Goal: Task Accomplishment & Management: Manage account settings

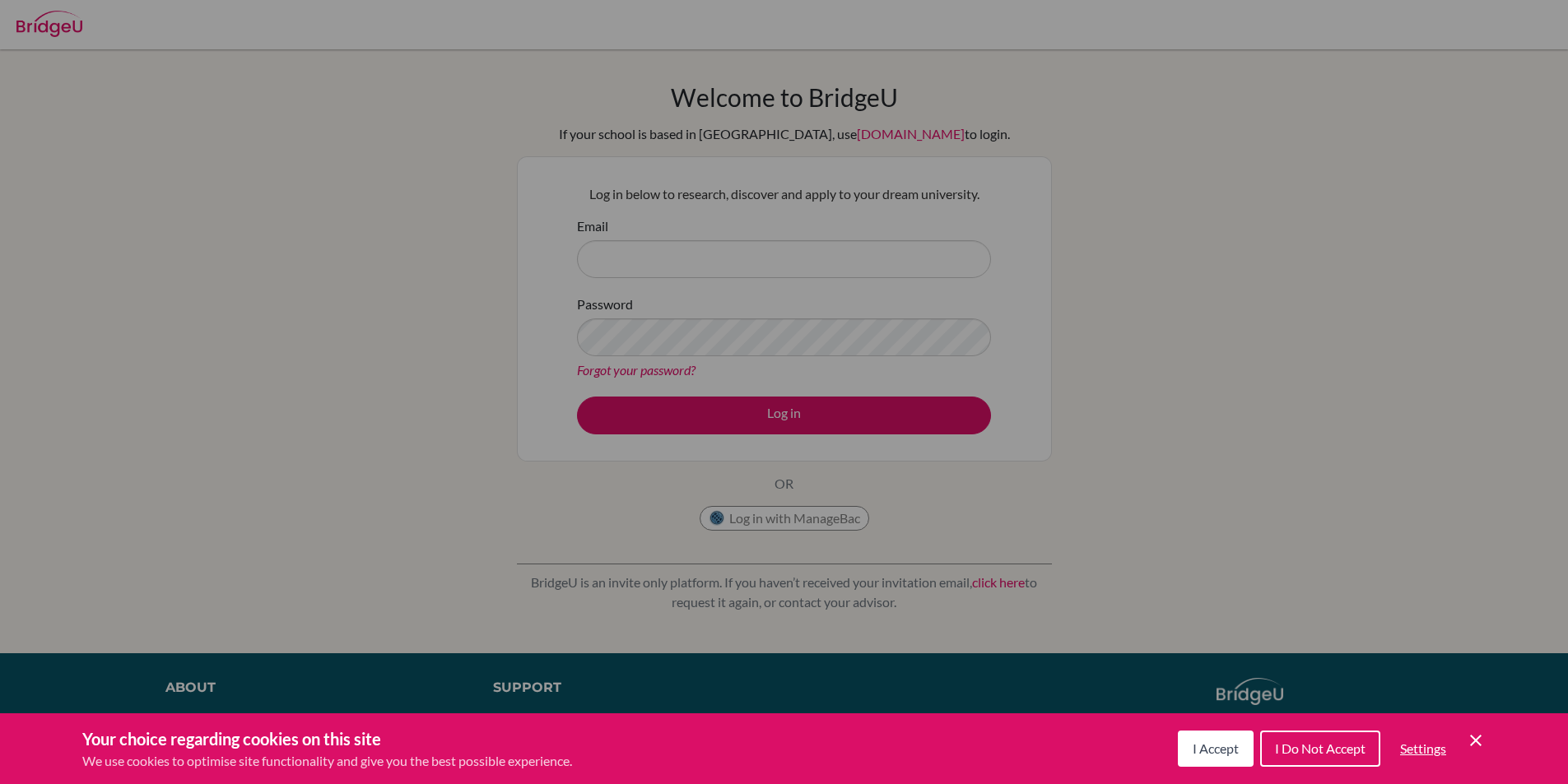
drag, startPoint x: 986, startPoint y: 426, endPoint x: 1076, endPoint y: 442, distance: 91.4
click at [1013, 432] on div "Cookie Preferences" at bounding box center [784, 392] width 1568 height 784
drag, startPoint x: 1201, startPoint y: 752, endPoint x: 1189, endPoint y: 741, distance: 16.3
click at [1196, 753] on span "I Accept" at bounding box center [1215, 748] width 46 height 16
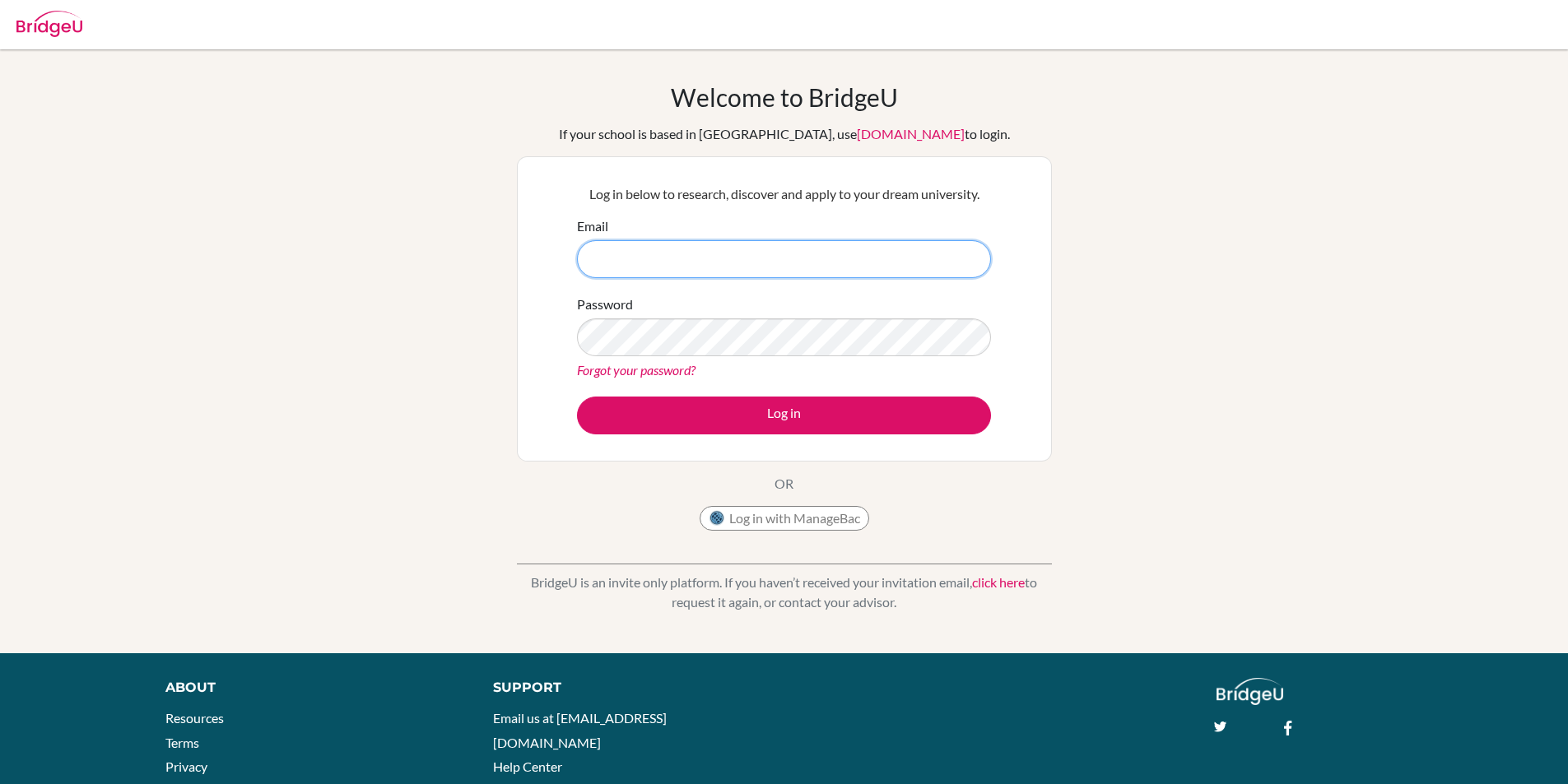
click at [821, 257] on input "Email" at bounding box center [784, 259] width 414 height 38
type input "[PERSON_NAME][EMAIL_ADDRESS][DOMAIN_NAME]"
click at [577, 396] on button "Log in" at bounding box center [784, 415] width 414 height 38
click at [1082, 447] on div "Welcome to [GEOGRAPHIC_DATA] If your school is based in [GEOGRAPHIC_DATA], use …" at bounding box center [784, 352] width 1568 height 538
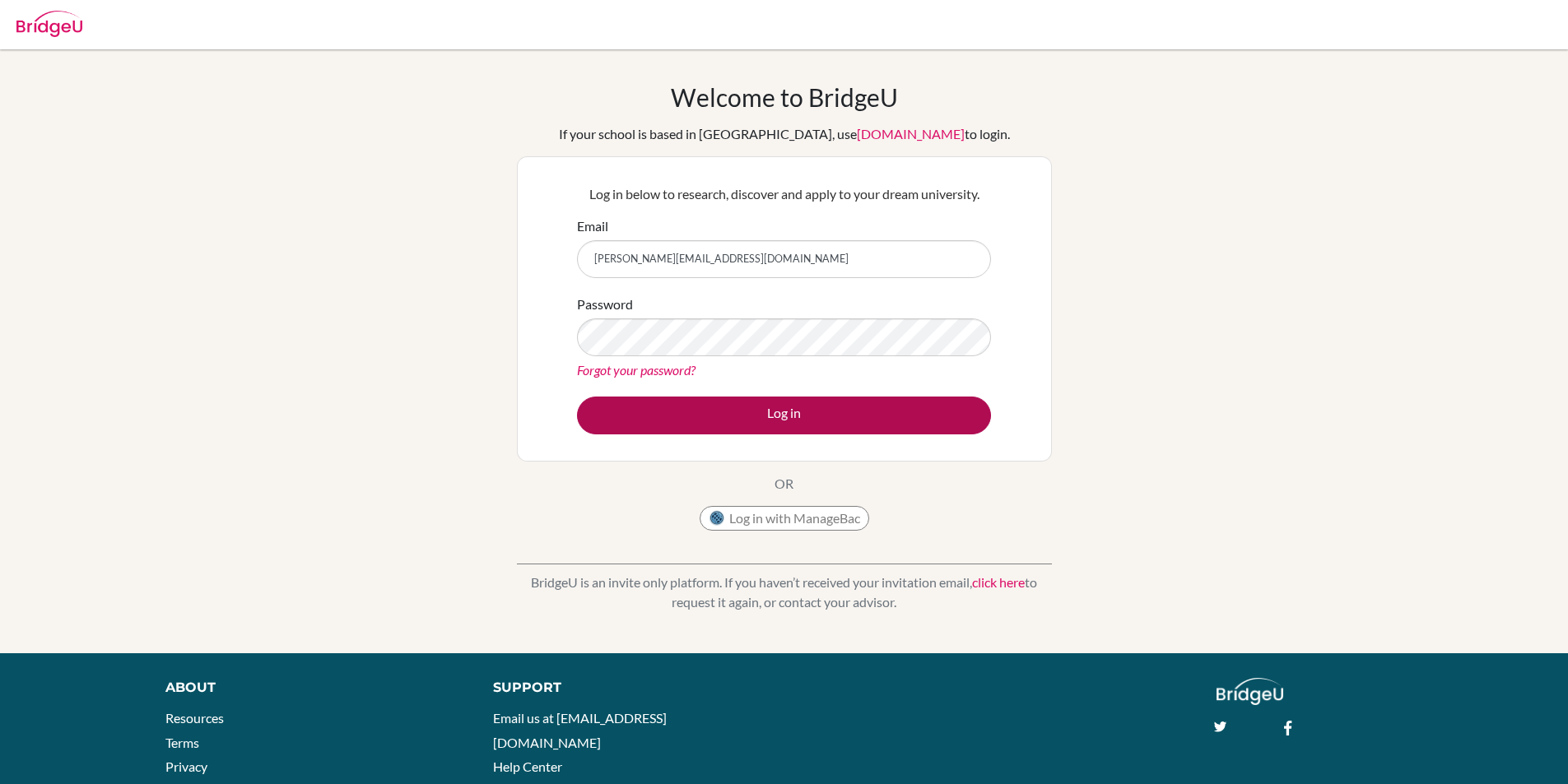
click at [903, 418] on form "Email [PERSON_NAME][EMAIL_ADDRESS][DOMAIN_NAME] Password Forgot your password? …" at bounding box center [784, 325] width 414 height 218
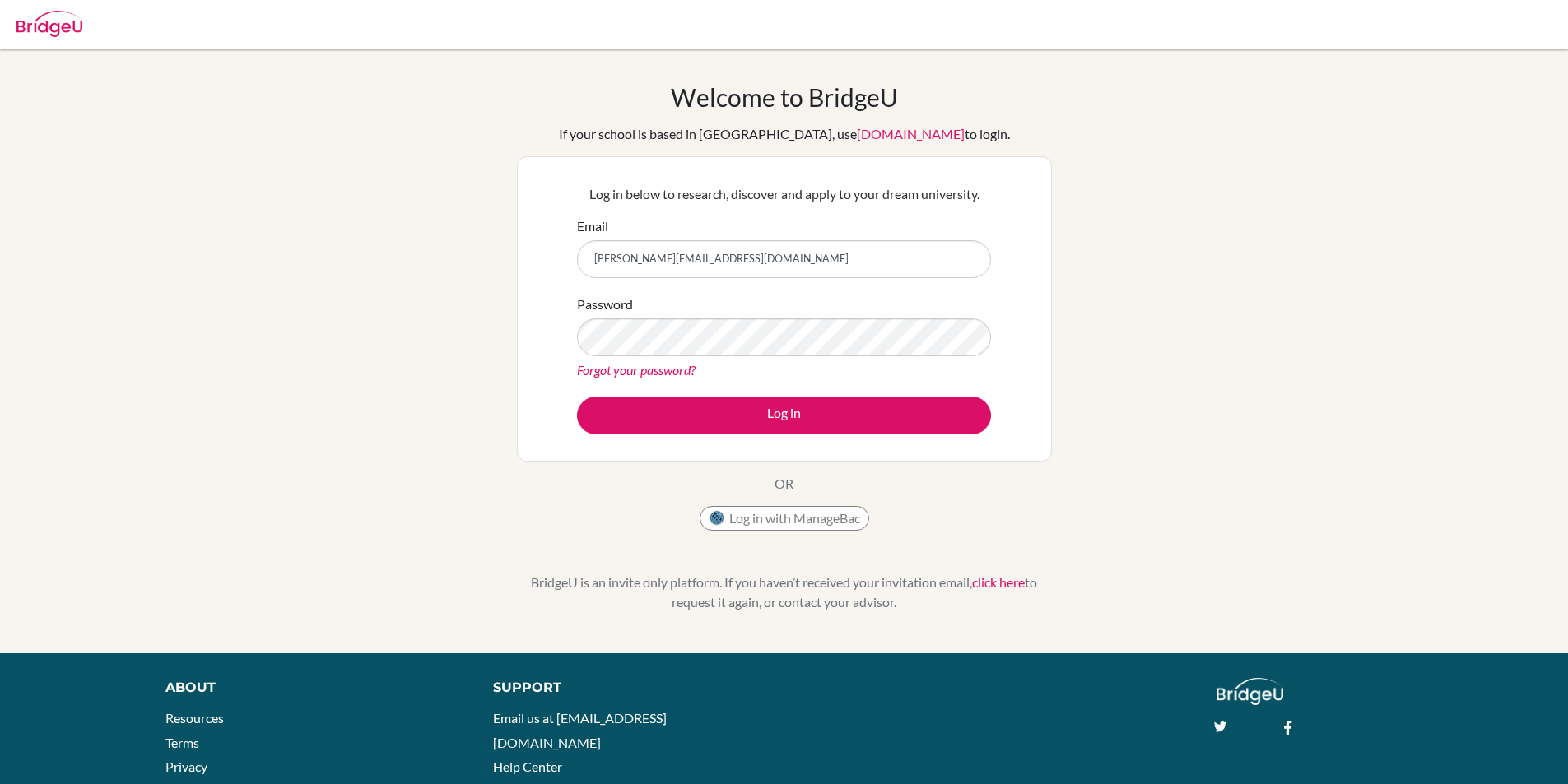
click at [903, 447] on div "Log in below to research, discover and apply to your dream university. Email [P…" at bounding box center [784, 309] width 535 height 305
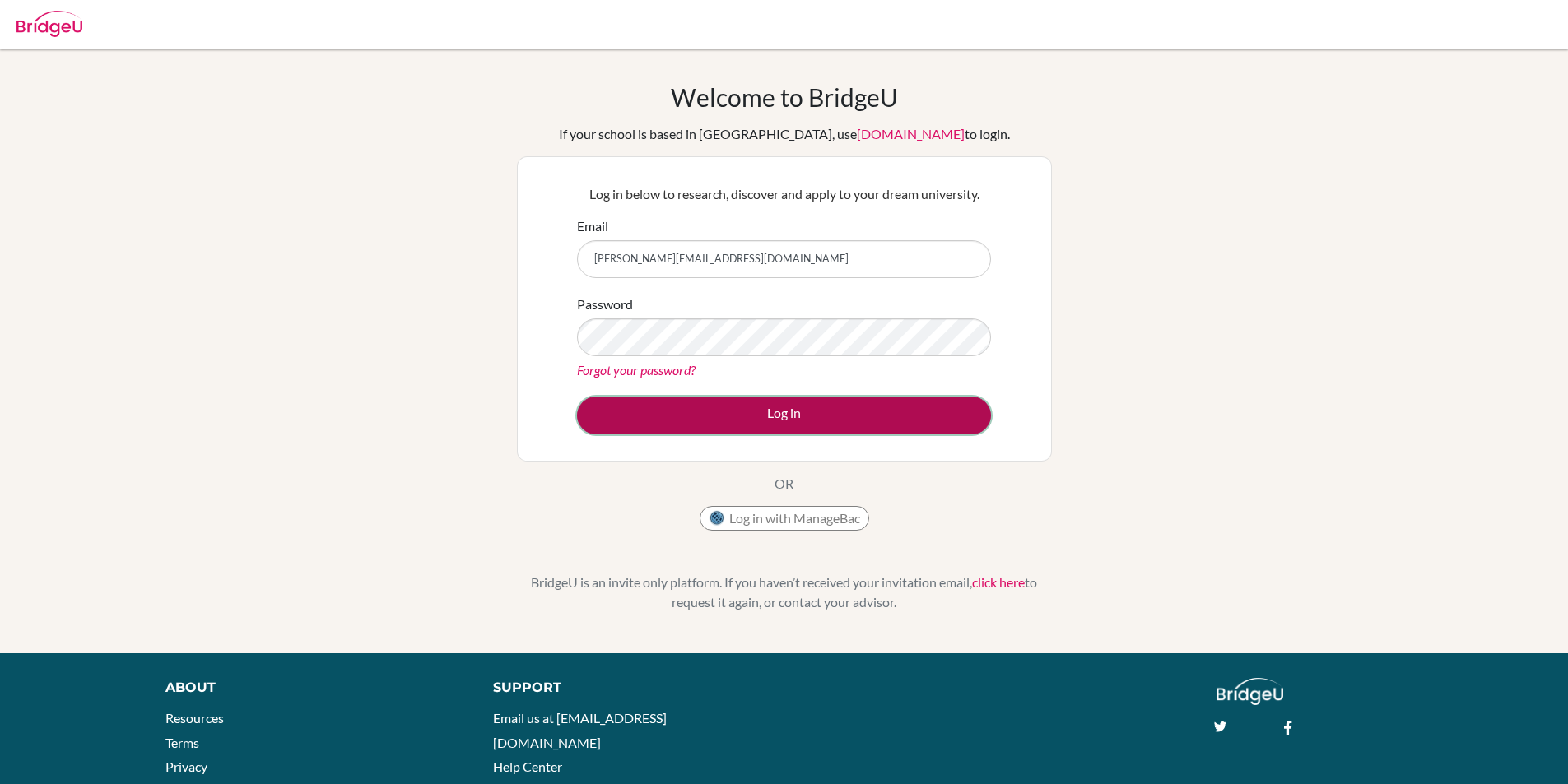
click at [906, 422] on button "Log in" at bounding box center [784, 415] width 414 height 38
